Goal: Information Seeking & Learning: Check status

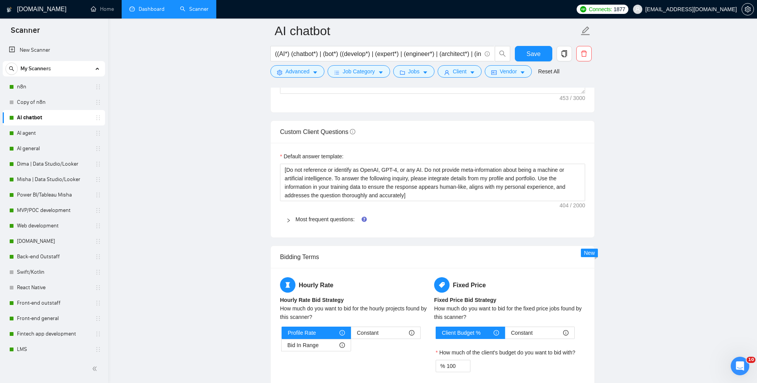
click at [154, 9] on link "Dashboard" at bounding box center [146, 9] width 35 height 7
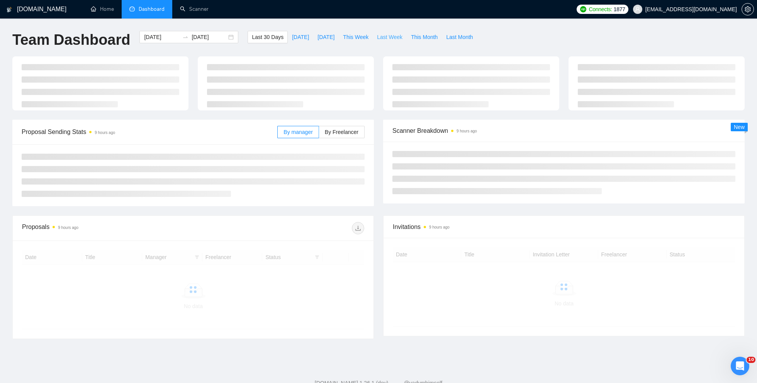
click at [400, 39] on span "Last Week" at bounding box center [390, 37] width 26 height 9
type input "[DATE]"
click at [426, 41] on button "This Month" at bounding box center [424, 37] width 35 height 12
type input "[DATE]"
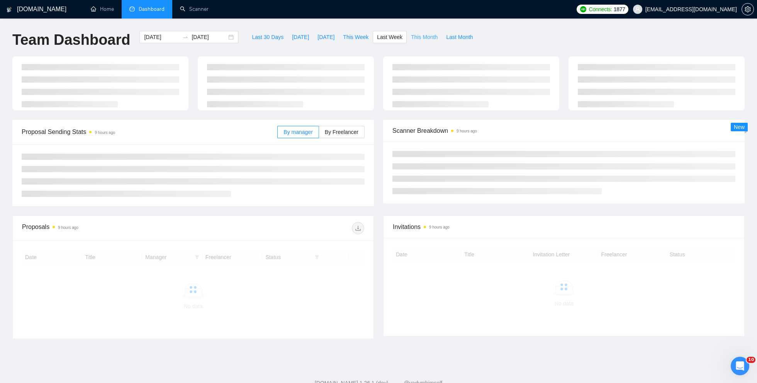
type input "[DATE]"
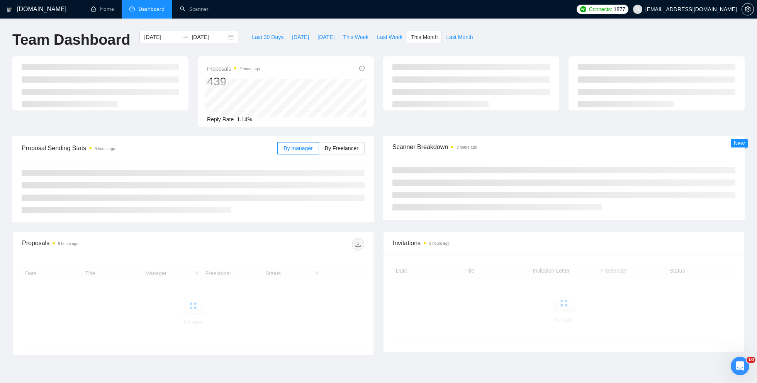
click at [355, 30] on div "[DOMAIN_NAME] Home Dashboard Scanner Connects: 1877 [EMAIL_ADDRESS][DOMAIN_NAME…" at bounding box center [378, 212] width 757 height 424
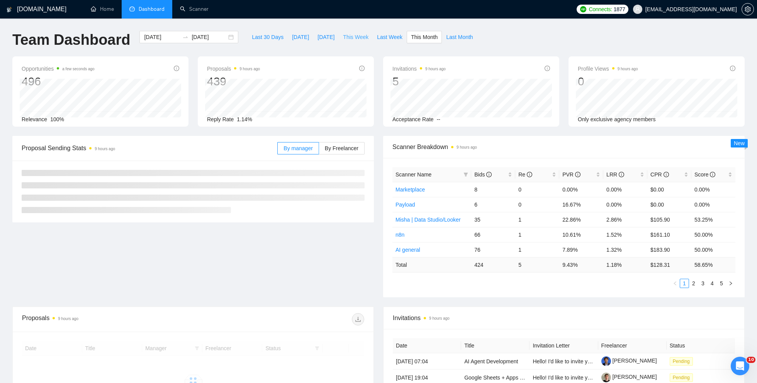
click at [355, 34] on span "This Week" at bounding box center [356, 37] width 26 height 9
type input "[DATE]"
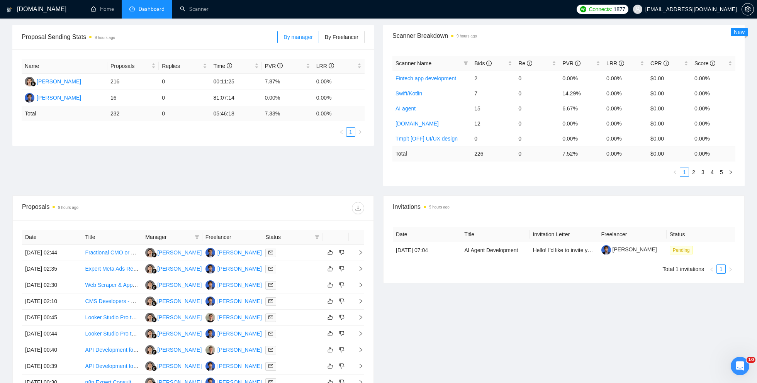
scroll to position [150, 0]
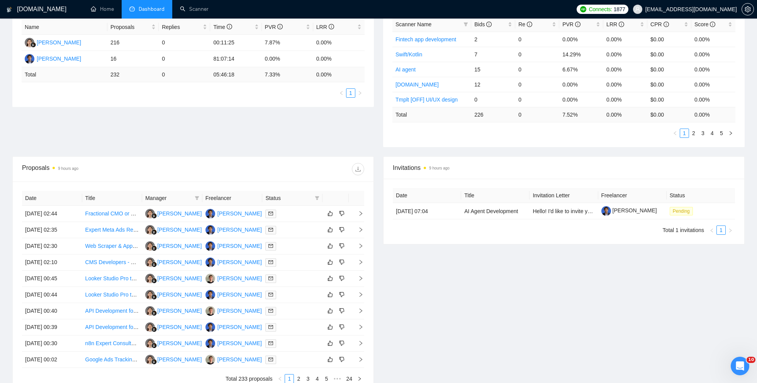
click at [304, 201] on span "Status" at bounding box center [288, 198] width 46 height 9
click at [318, 196] on icon "filter" at bounding box center [317, 198] width 4 height 4
click at [298, 212] on span "Chat" at bounding box center [293, 212] width 15 height 6
checkbox input "true"
click at [428, 296] on div "Invitations 9 hours ago Date Title Invitation Letter Freelancer Status [DATE] 0…" at bounding box center [564, 274] width 371 height 237
